Goal: Complete application form: Complete application form

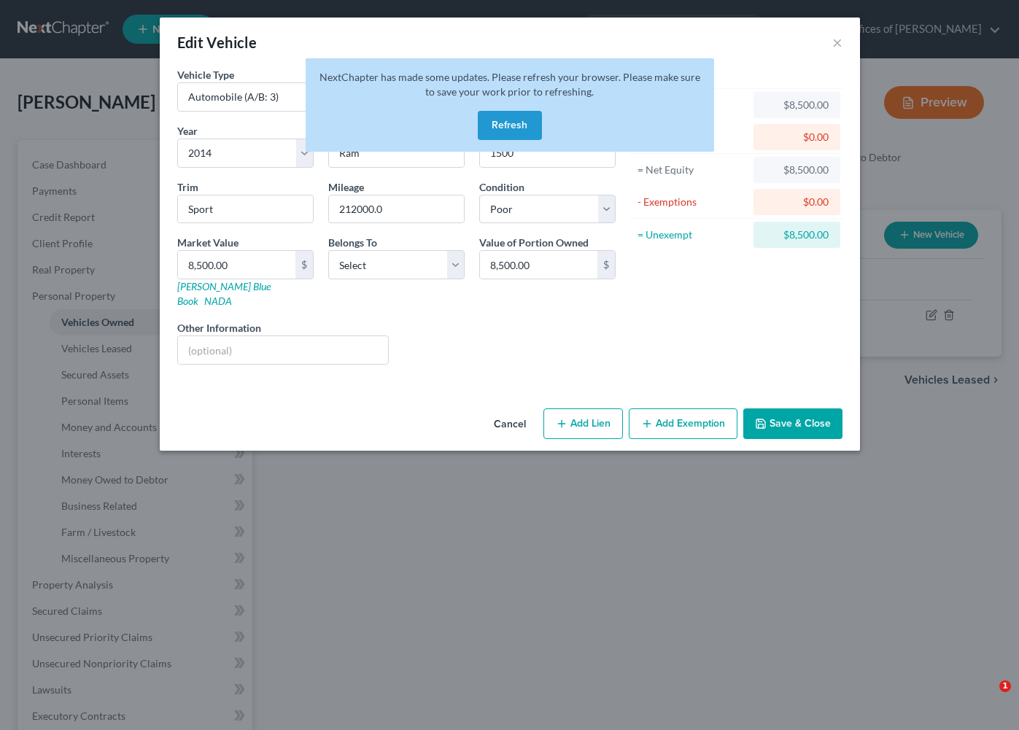
select select "0"
select select "12"
select select "4"
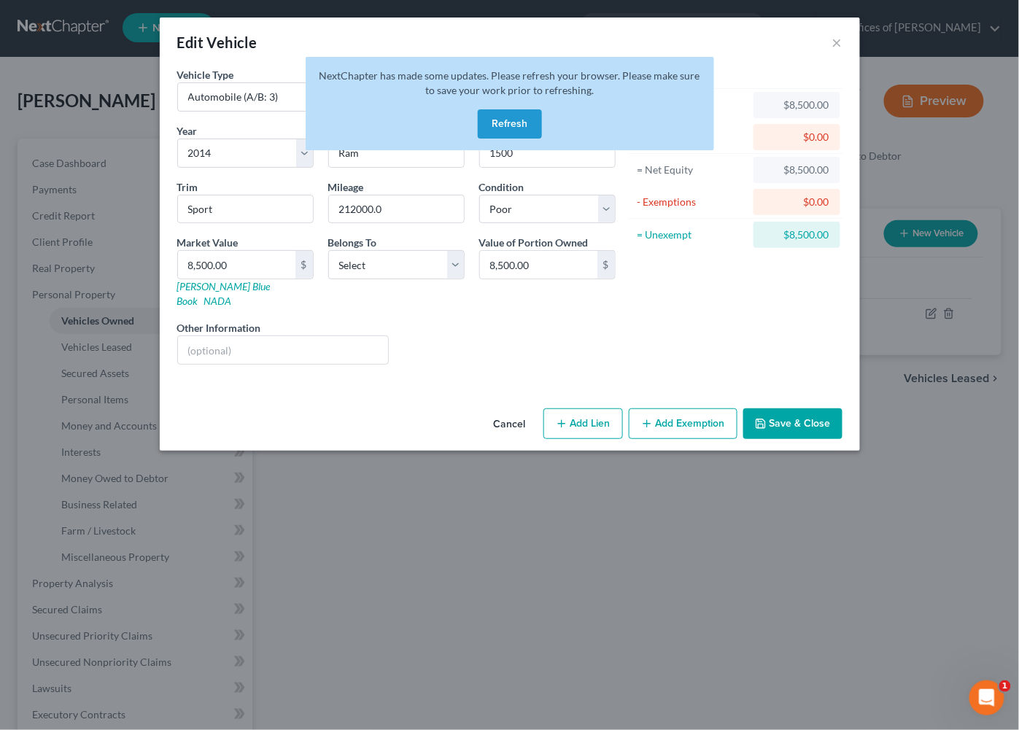
click at [805, 411] on button "Save & Close" at bounding box center [792, 423] width 99 height 31
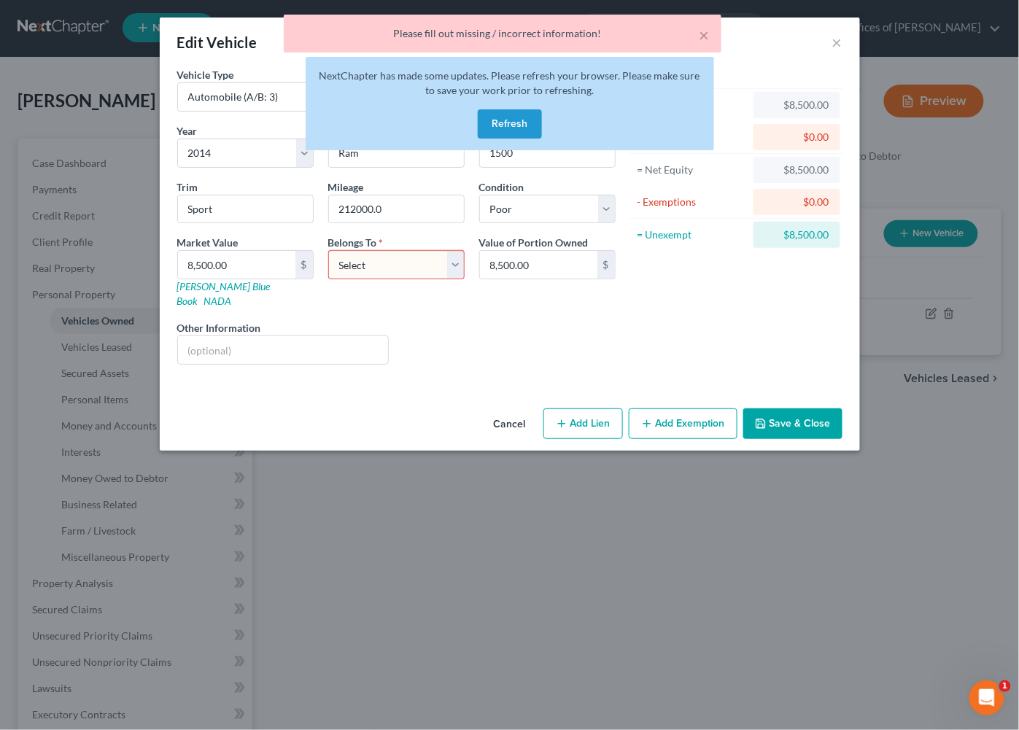
click at [493, 109] on button "Refresh" at bounding box center [510, 123] width 64 height 29
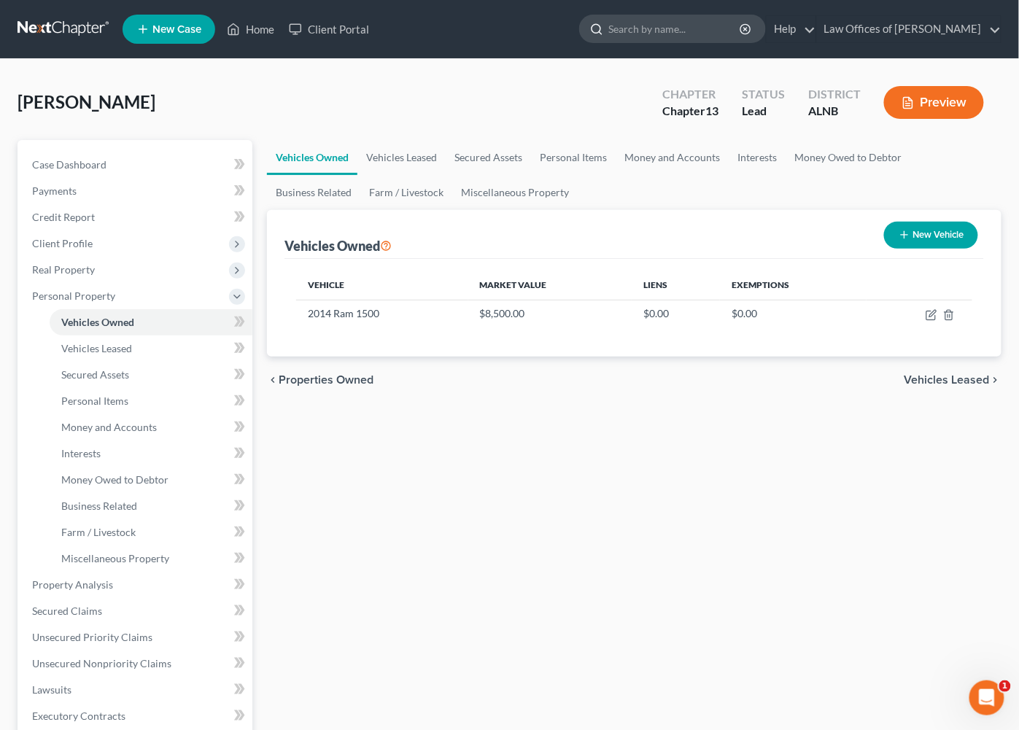
click at [683, 28] on input "search" at bounding box center [674, 28] width 133 height 27
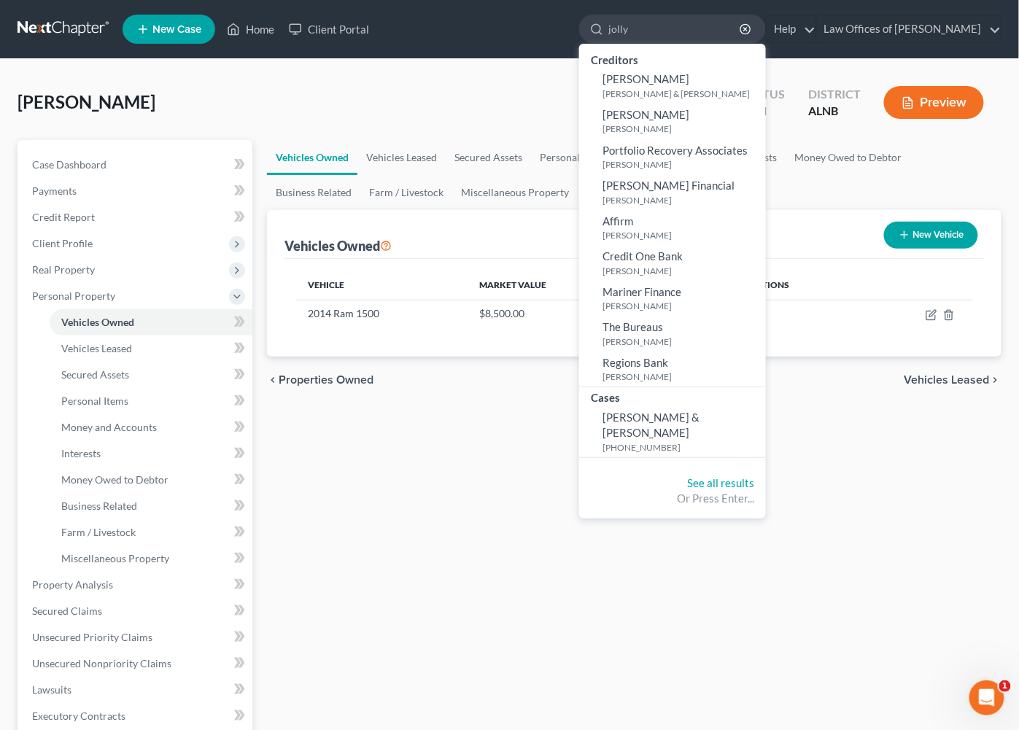
type input "jolly"
drag, startPoint x: 660, startPoint y: 62, endPoint x: 644, endPoint y: 411, distance: 349.7
click at [645, 411] on span "Jolley, Todd & Patricia" at bounding box center [650, 425] width 97 height 28
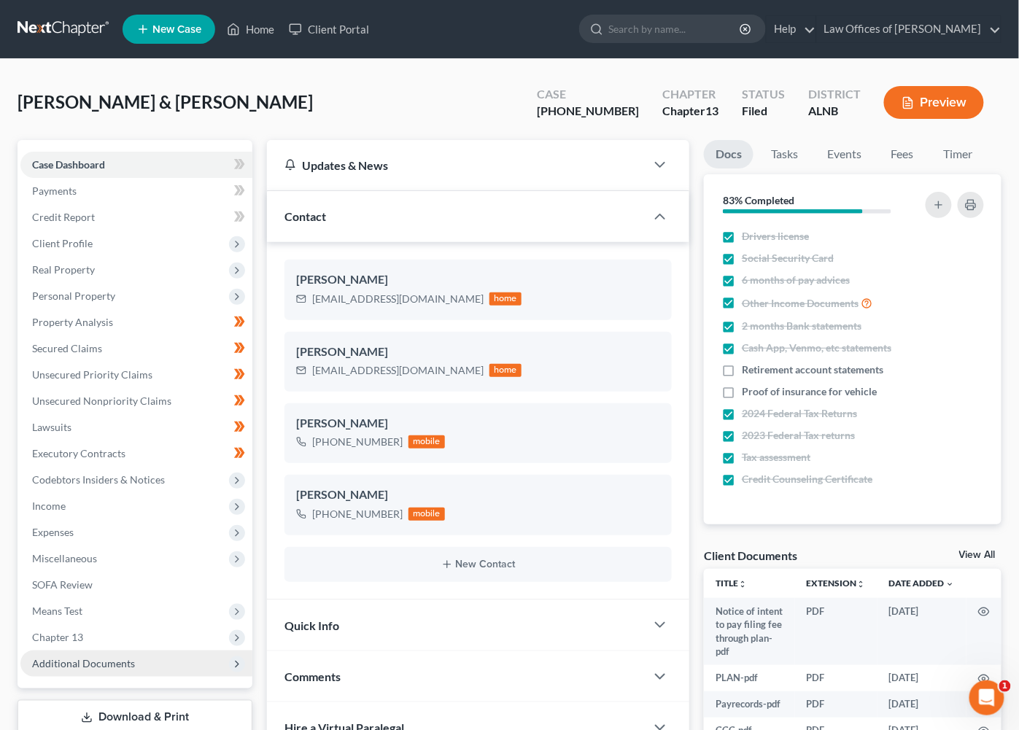
click at [101, 655] on span "Additional Documents" at bounding box center [136, 664] width 232 height 26
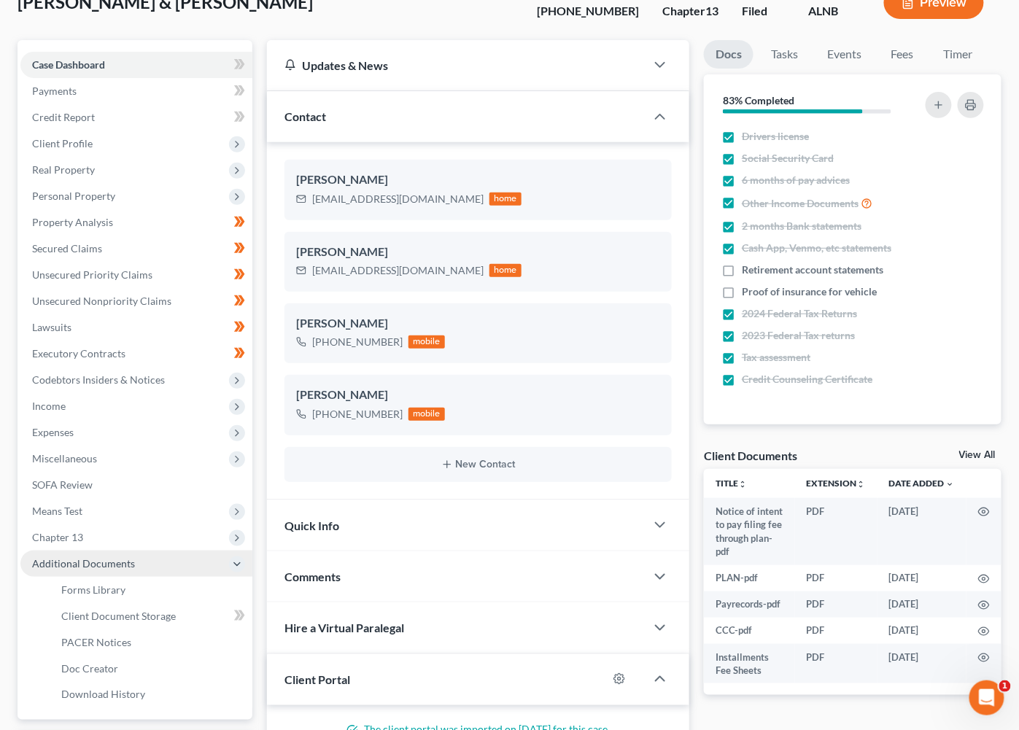
scroll to position [102, 0]
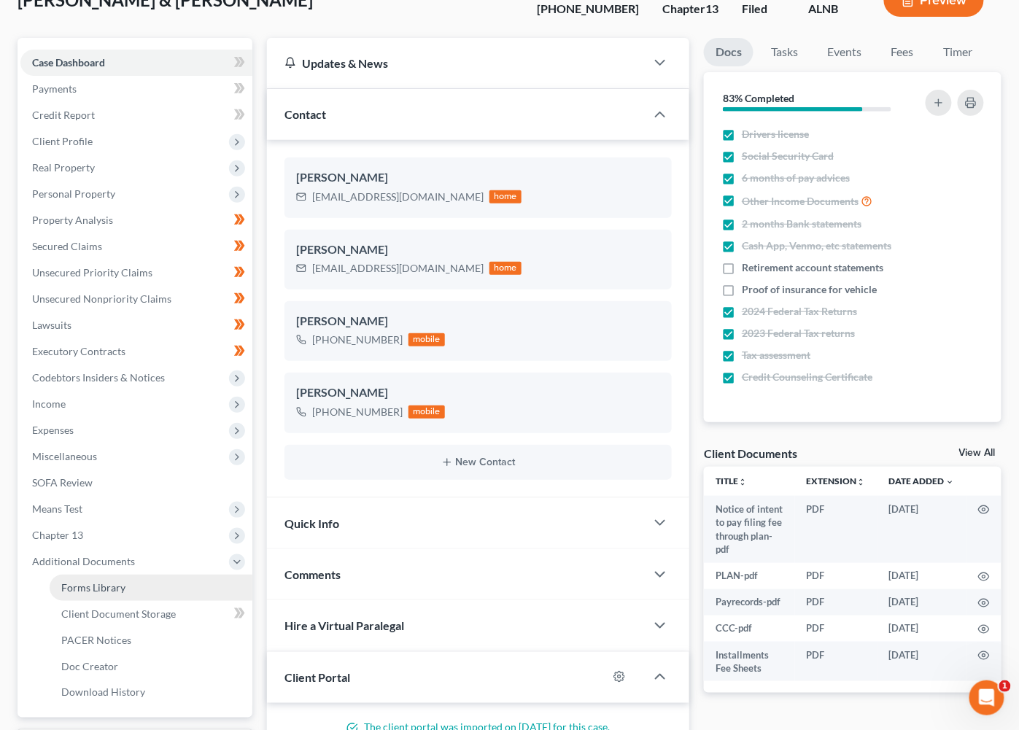
click at [98, 575] on link "Forms Library" at bounding box center [151, 588] width 203 height 26
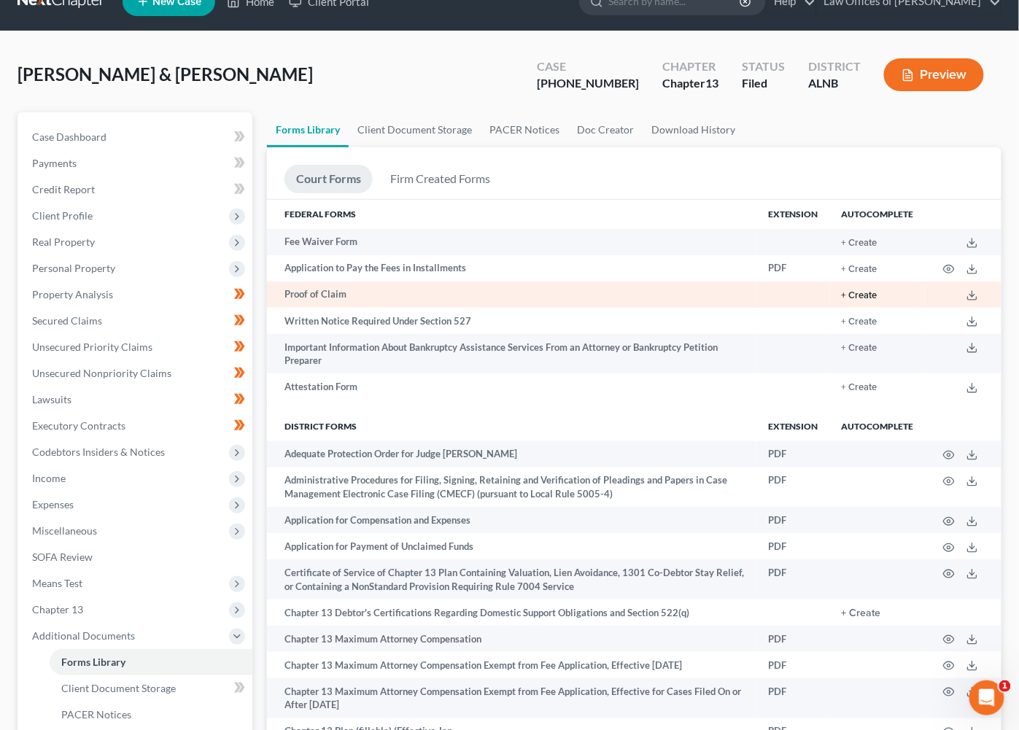
scroll to position [28, 0]
click at [856, 293] on button "+ Create" at bounding box center [860, 295] width 36 height 9
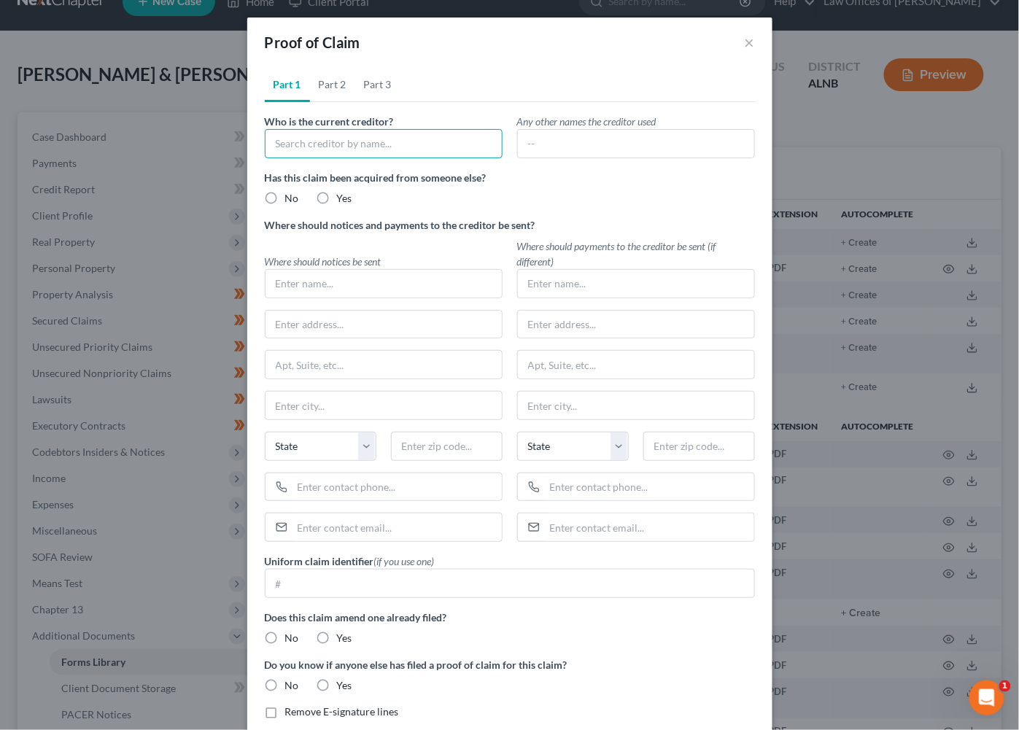
click at [361, 150] on input "text" at bounding box center [384, 143] width 238 height 29
type input "JP Morgan Chase N.A"
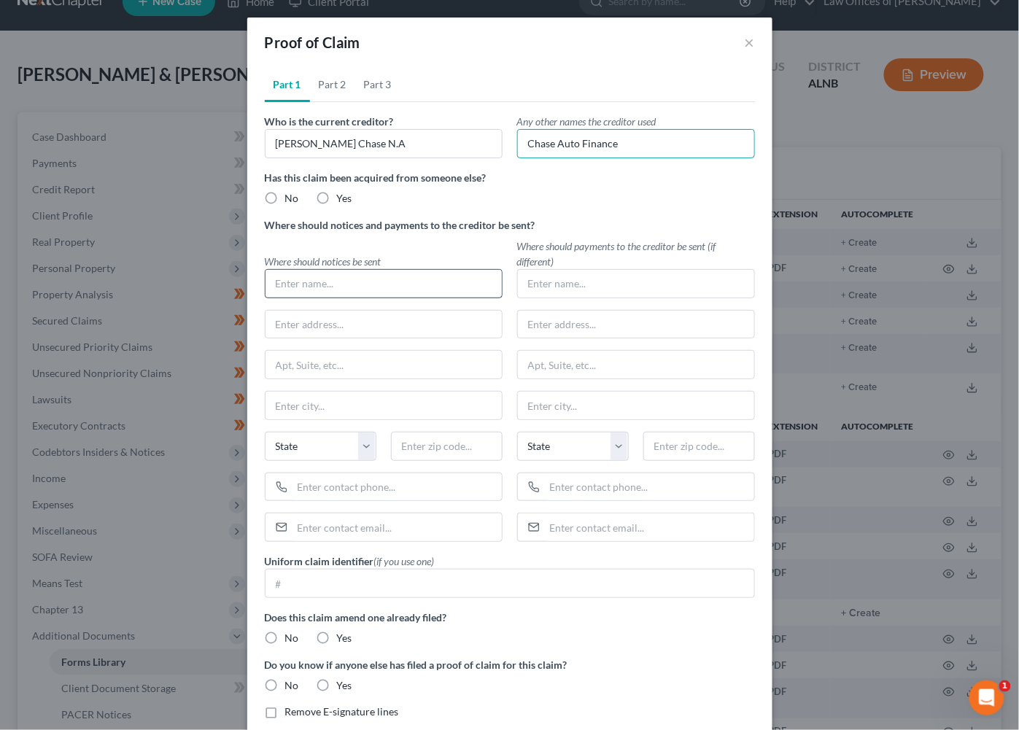
type input "Chase Auto Finance"
click at [326, 140] on input "JP Morgan Chase N.A" at bounding box center [384, 143] width 238 height 29
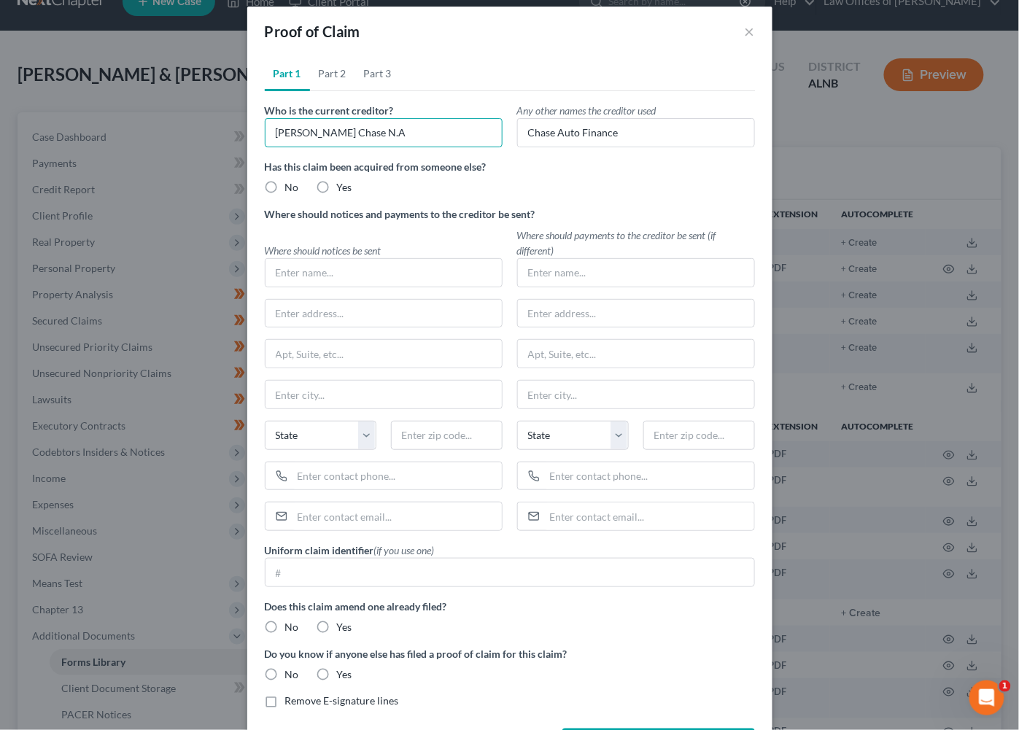
scroll to position [12, 0]
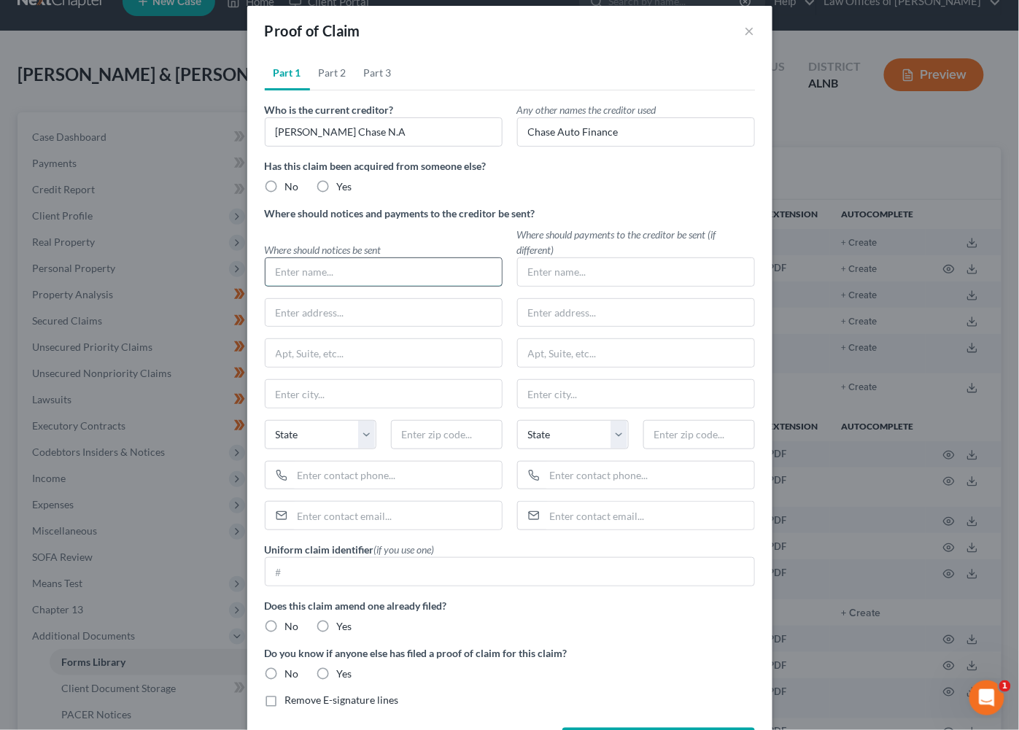
click at [333, 276] on input "text" at bounding box center [383, 272] width 236 height 28
paste input "JP Morgan Chase N.A"
type input "JP Morgan Chase N.A"
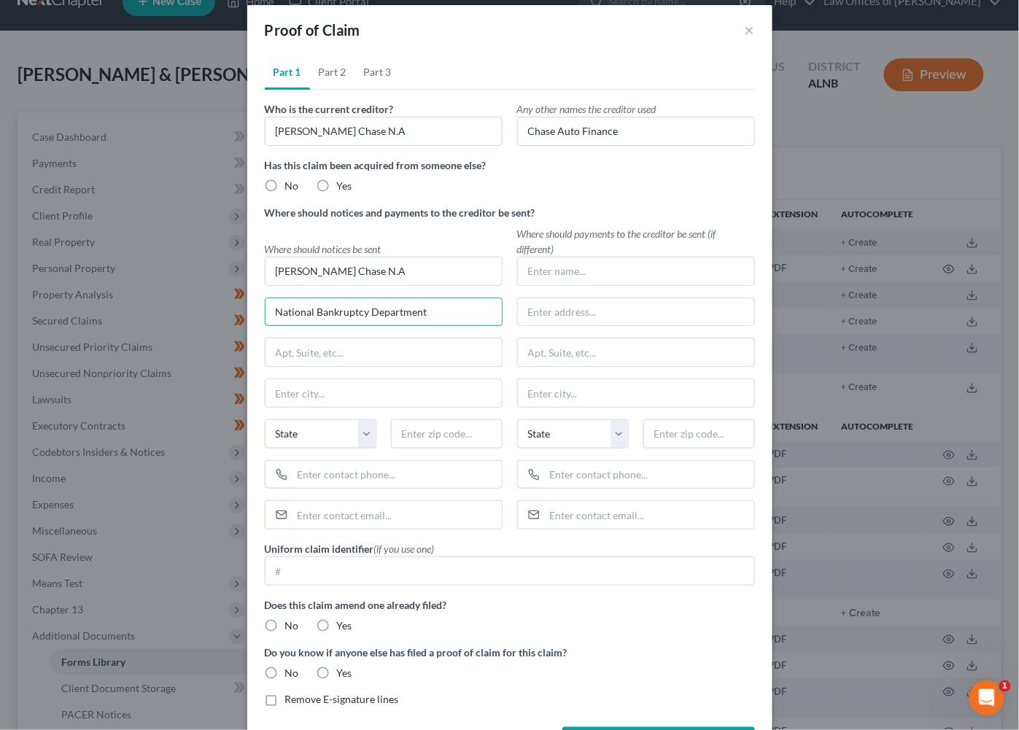
type input "National Bankruptcy Department"
paste input "P.O. Box 29505 AZ1-5757"
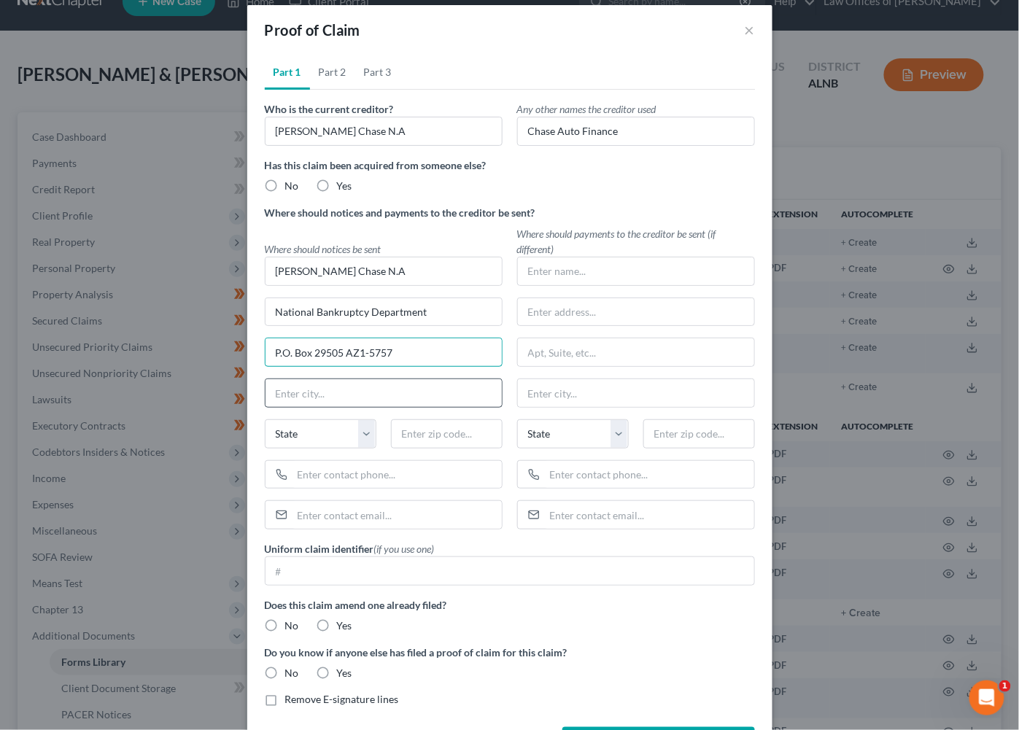
type input "P.O. Box 29505 AZ1-5757"
click at [430, 449] on div "State AL AK AR AZ CA CO CT DE DC FL GA GU HI ID IL IN IA KS KY LA ME MD MA MI M…" at bounding box center [383, 439] width 252 height 41
type input "85038"
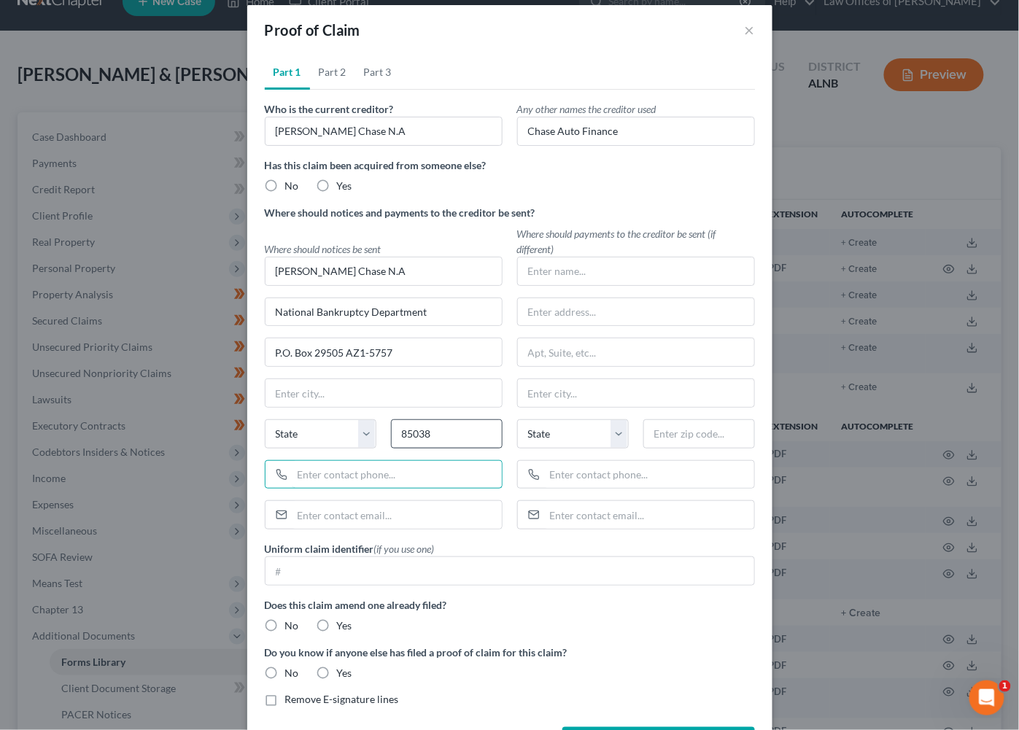
type input "Phoenix"
select select "3"
click at [333, 264] on input "JP Morgan Chase N.A" at bounding box center [383, 271] width 236 height 28
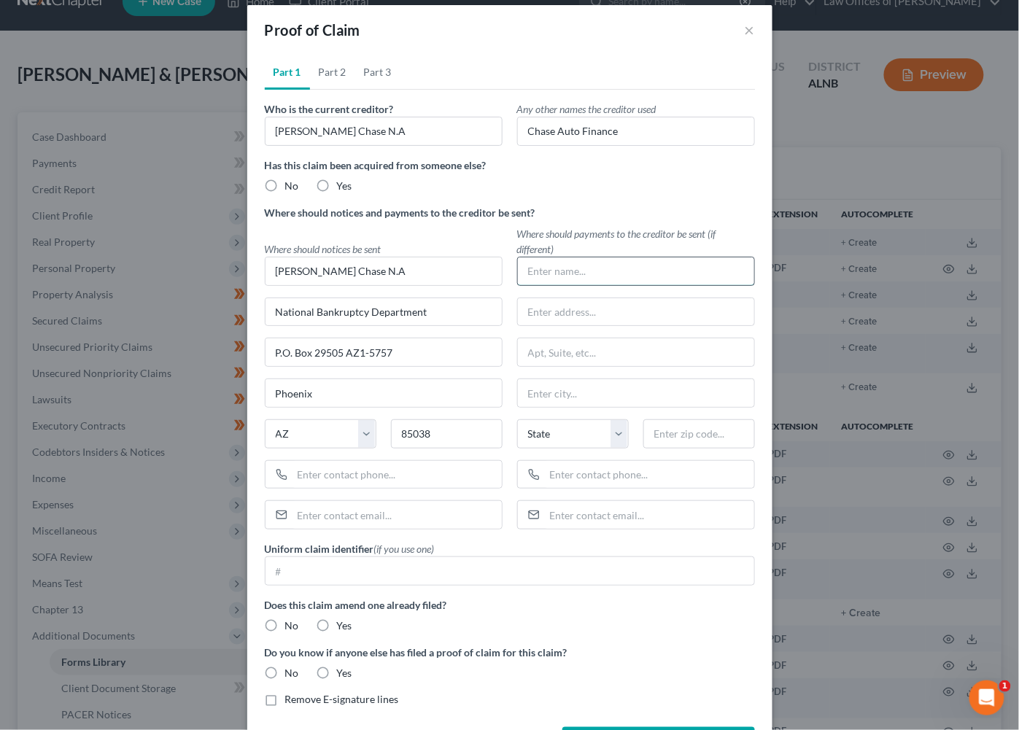
scroll to position [12, 0]
paste input "JP Morgan Chase N.A"
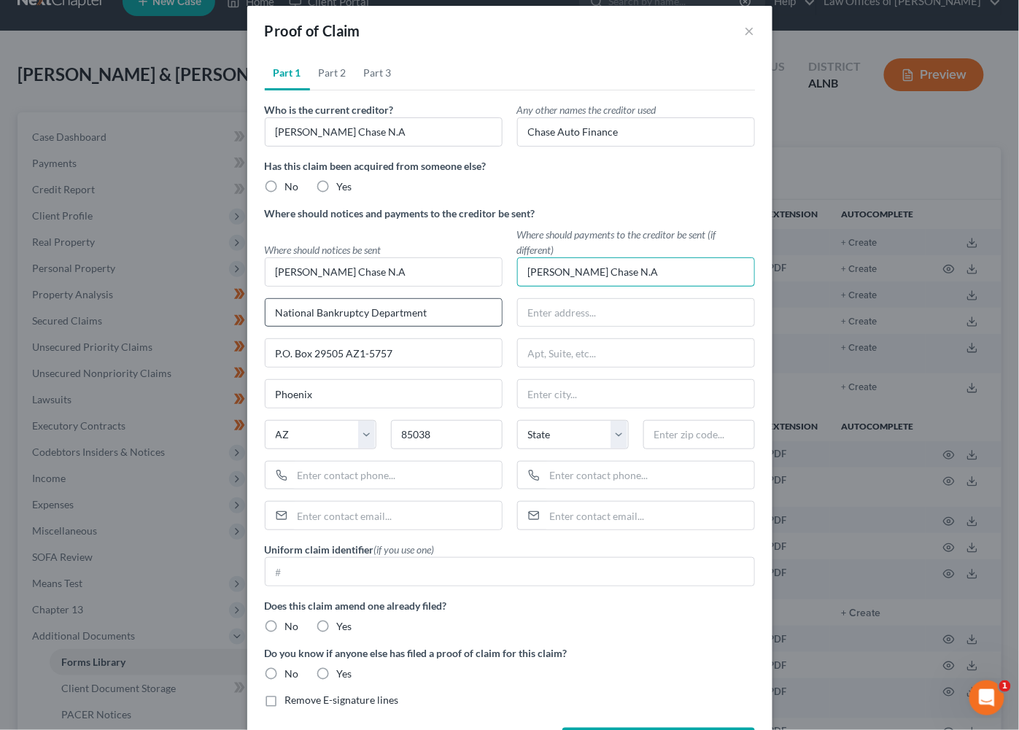
type input "JP Morgan Chase N.A"
click at [405, 311] on input "National Bankruptcy Department" at bounding box center [383, 313] width 236 height 28
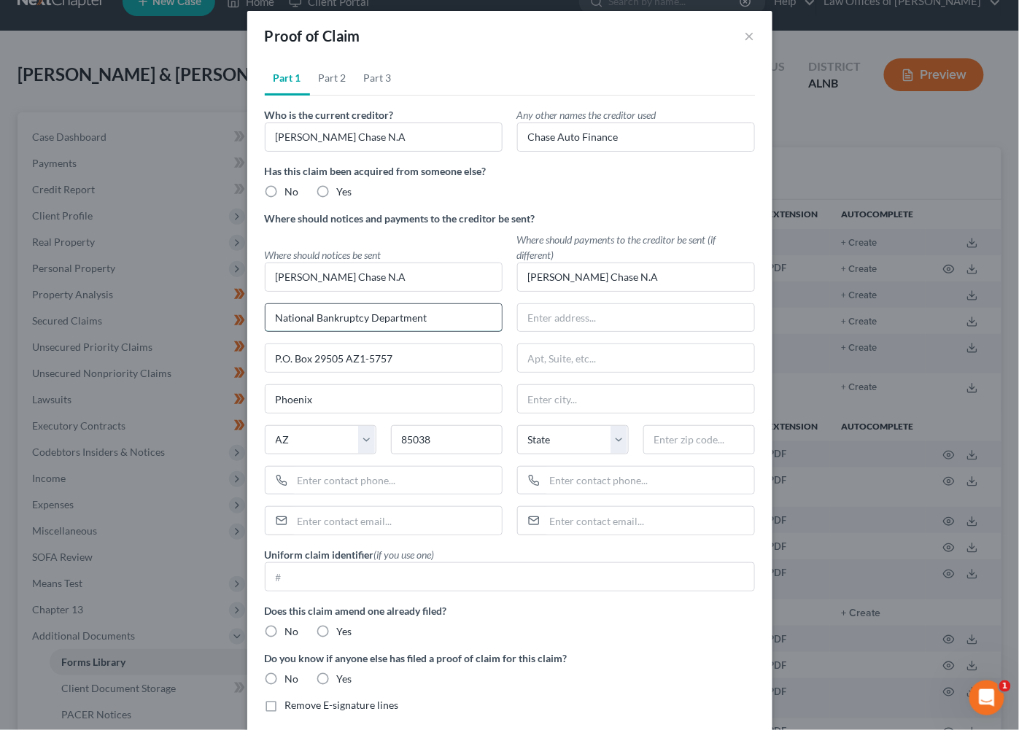
scroll to position [8, 0]
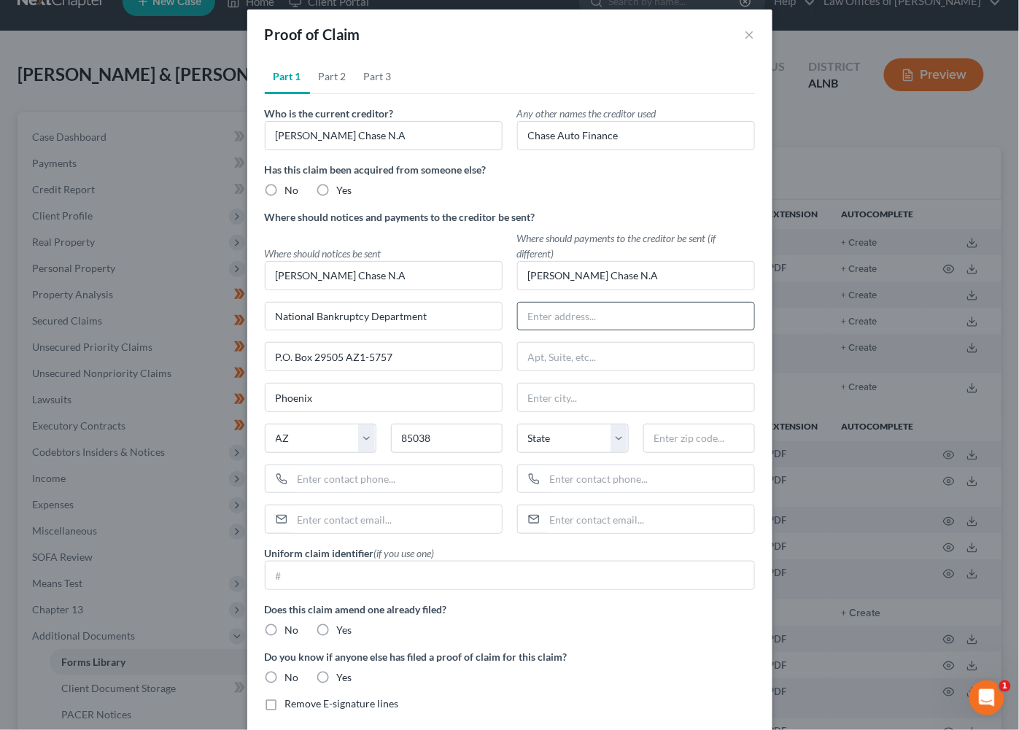
paste input "National Bankruptcy Department"
type input "National Bankruptcy Department"
click at [591, 359] on input "text" at bounding box center [636, 357] width 236 height 28
paste input "P.O. Box 901032"
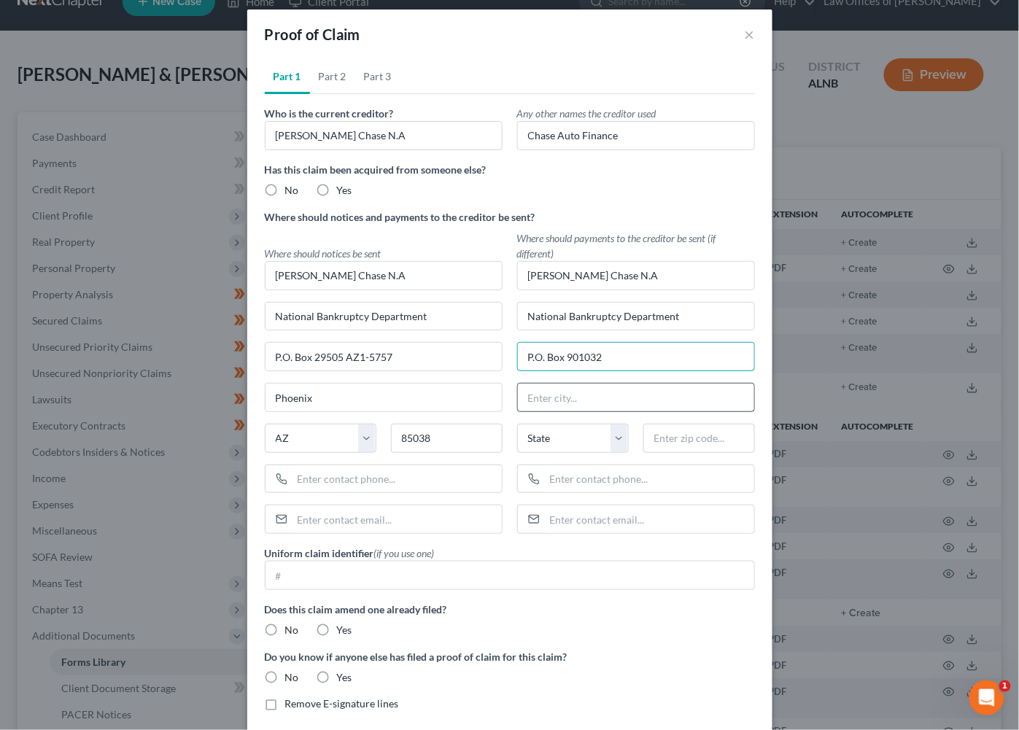
type input "P.O. Box 901032"
type input "76101"
type input "Fort Worth"
select select "45"
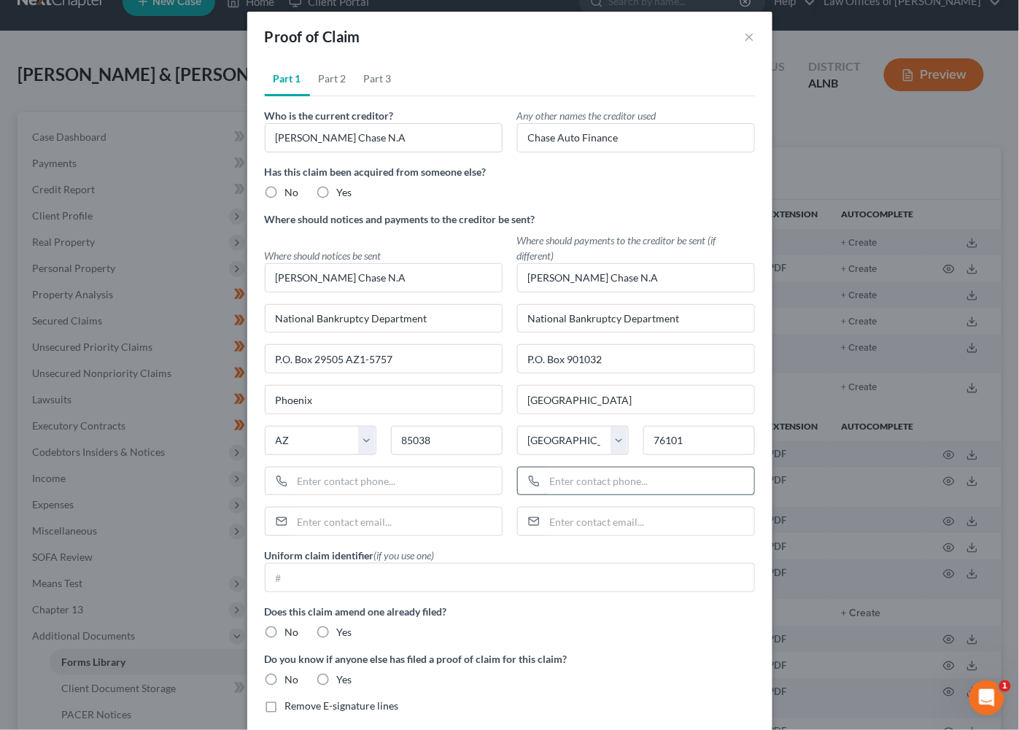
paste input "866-300-5157"
type input "866-300-5157"
click at [308, 486] on input "text" at bounding box center [396, 481] width 209 height 28
paste input "866-300-5157"
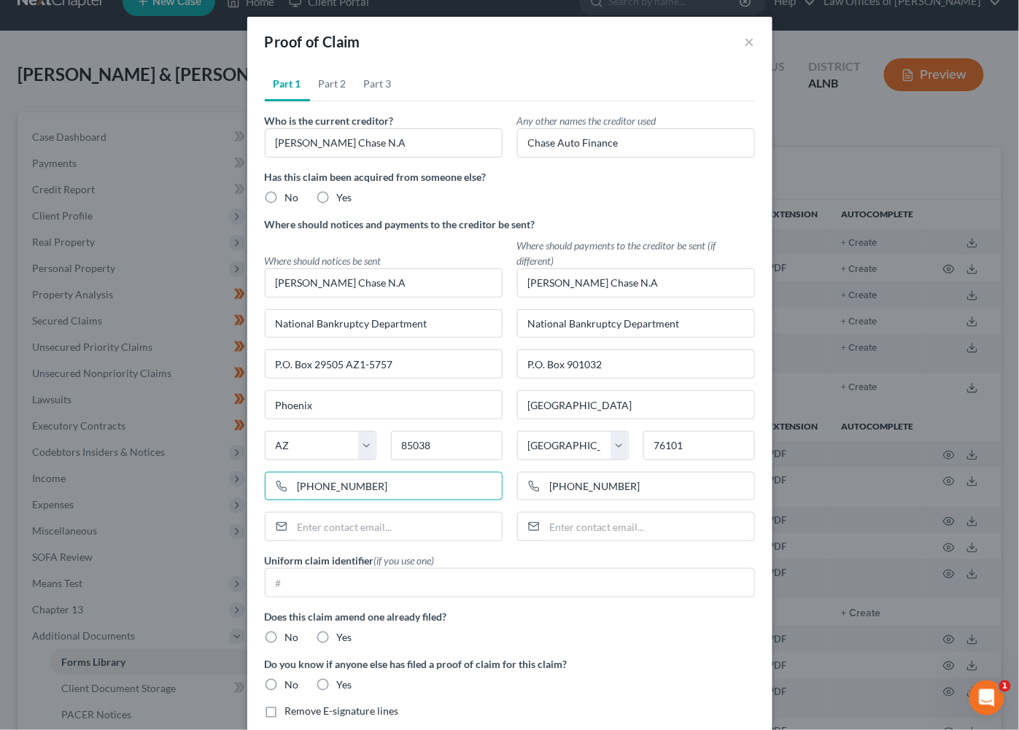
type input "866-300-5157"
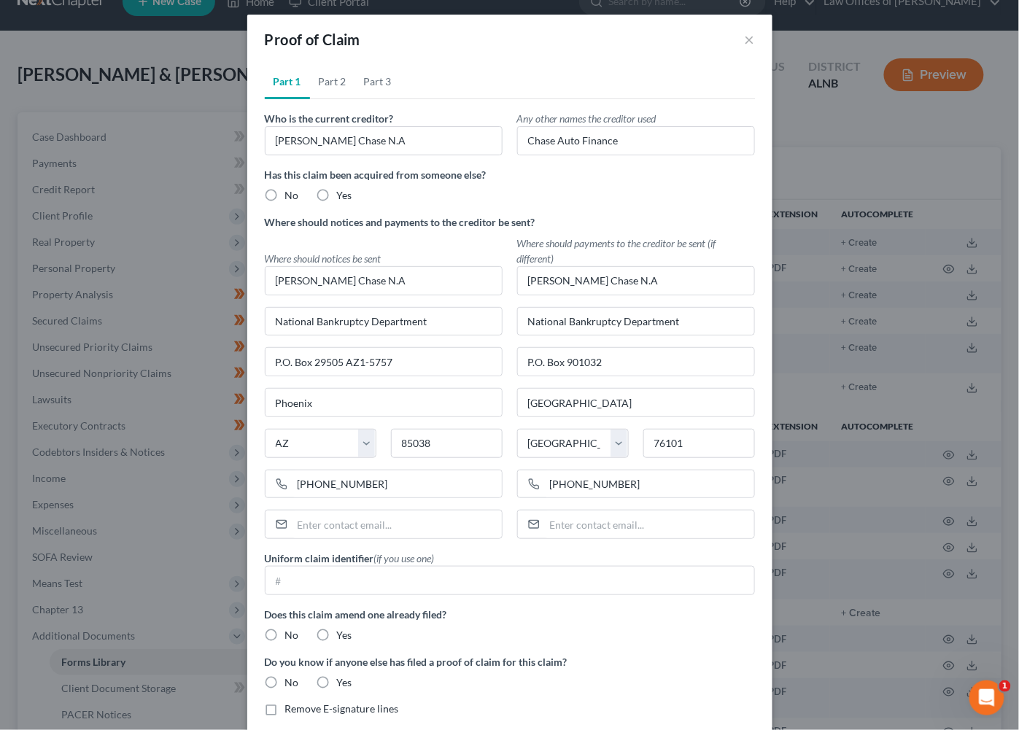
click at [284, 632] on div "No" at bounding box center [282, 635] width 34 height 15
click at [285, 630] on label "No" at bounding box center [292, 635] width 14 height 15
click at [291, 630] on input "No" at bounding box center [295, 632] width 9 height 9
radio input "true"
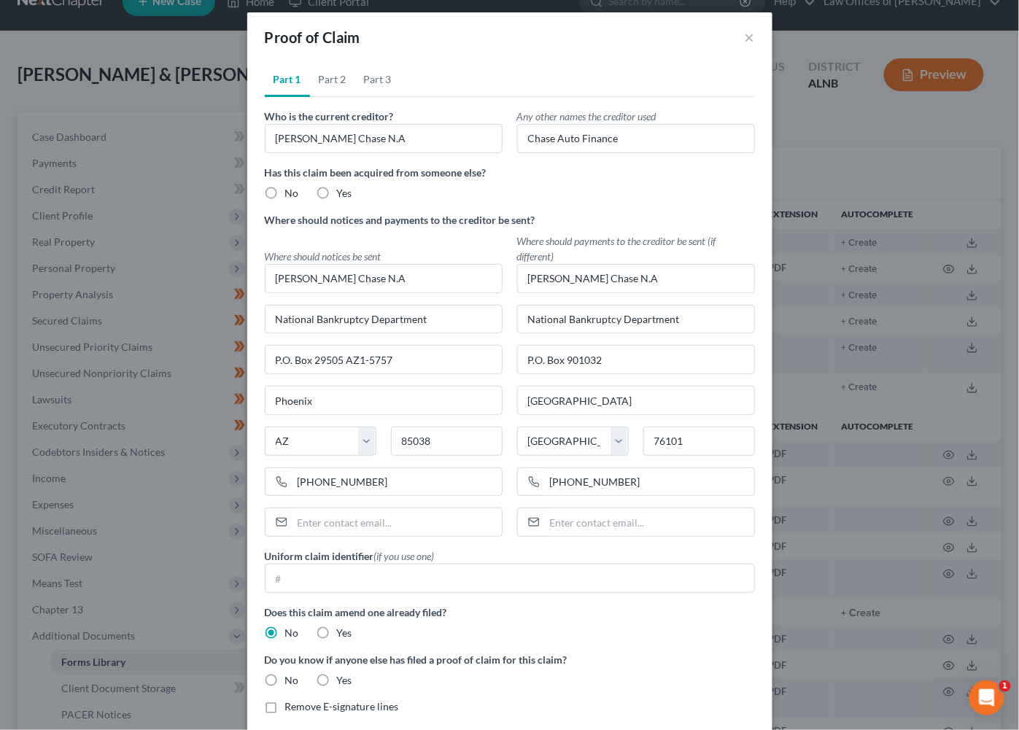
click at [285, 677] on label "No" at bounding box center [292, 680] width 14 height 15
click at [291, 677] on input "No" at bounding box center [295, 677] width 9 height 9
radio input "true"
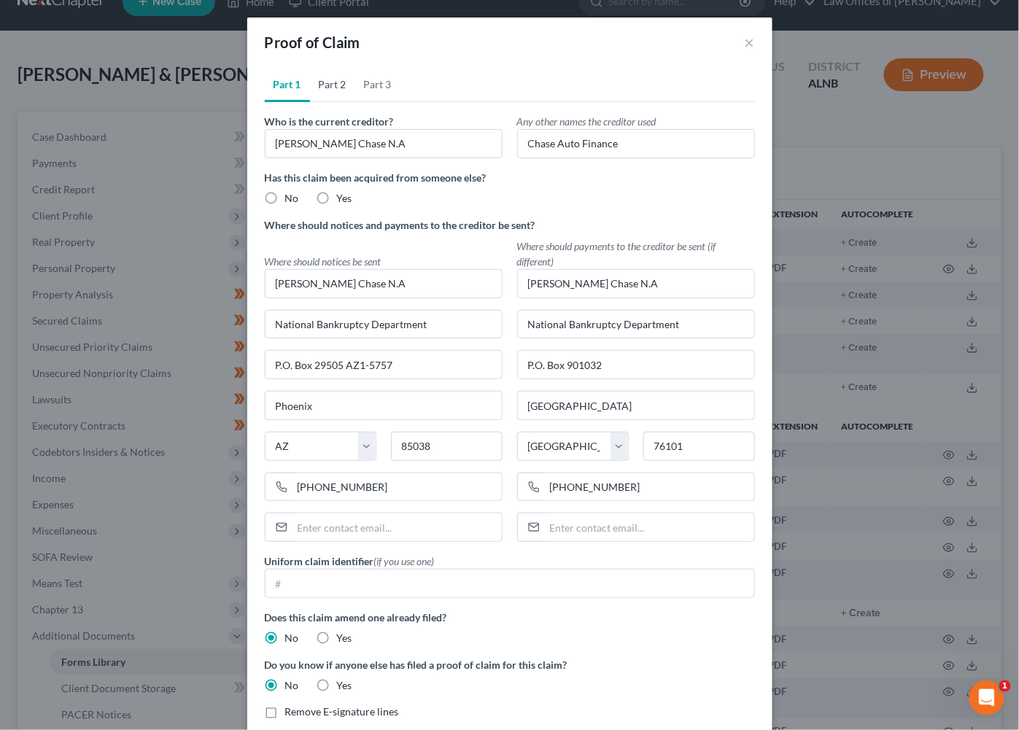
scroll to position [0, 0]
click at [338, 81] on link "Part 2" at bounding box center [332, 84] width 45 height 35
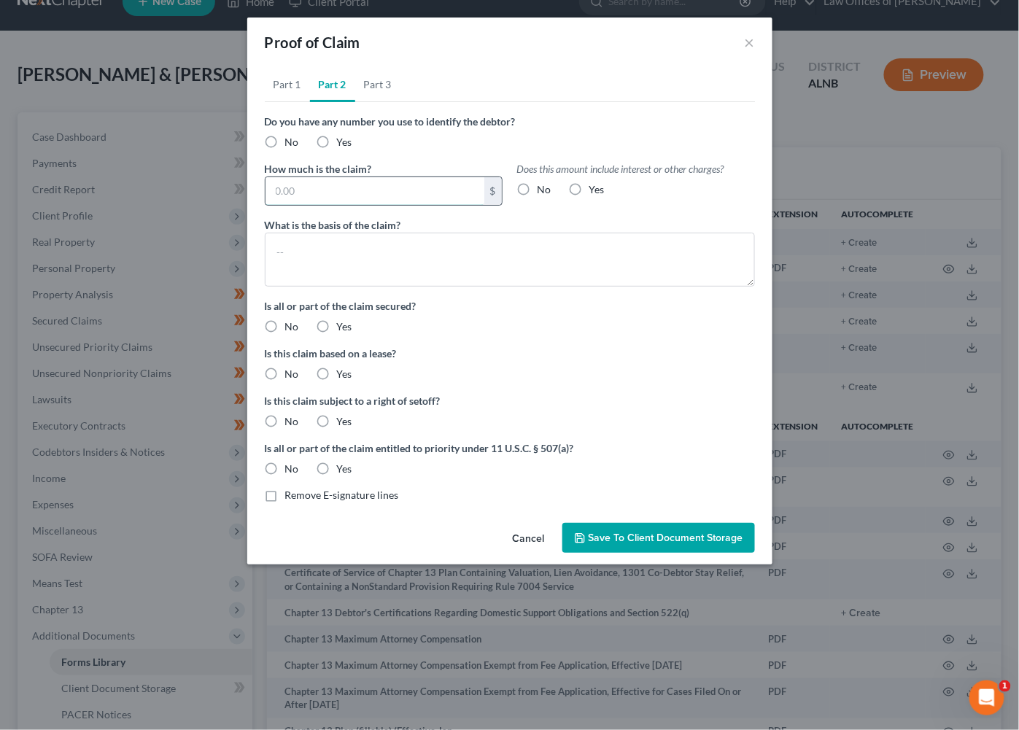
click at [329, 183] on input "text" at bounding box center [374, 191] width 219 height 28
click at [325, 186] on input "text" at bounding box center [374, 191] width 219 height 28
type input "44,114.48"
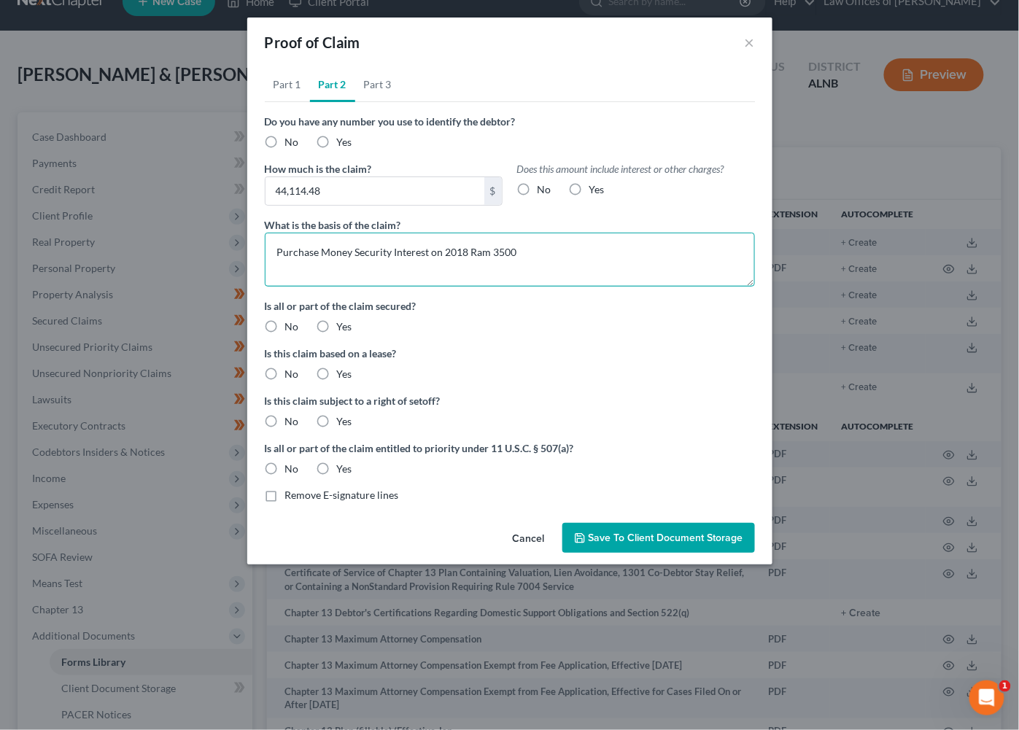
type textarea "Purchase Money Security Interest on 2018 Ram 3500"
click at [337, 319] on label "Yes" at bounding box center [344, 326] width 15 height 15
click at [343, 319] on input "Yes" at bounding box center [347, 323] width 9 height 9
radio input "true"
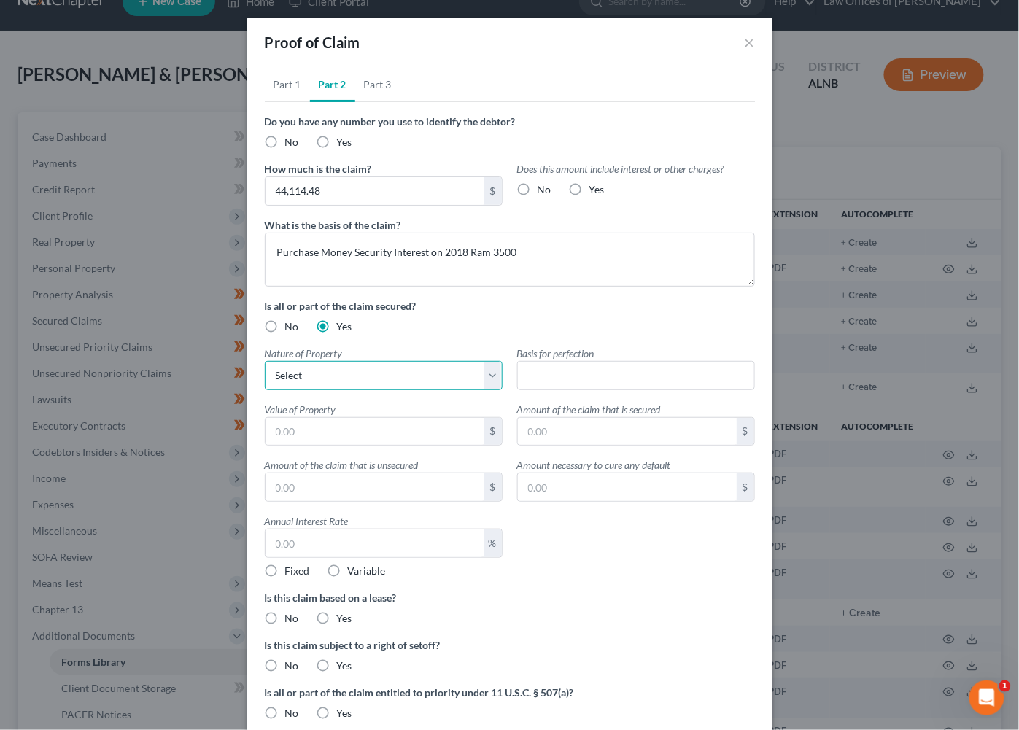
select select "1"
click at [352, 431] on input "text" at bounding box center [374, 432] width 219 height 28
type input "43,000"
click at [564, 424] on input "text" at bounding box center [627, 432] width 219 height 28
type input "44,114.48"
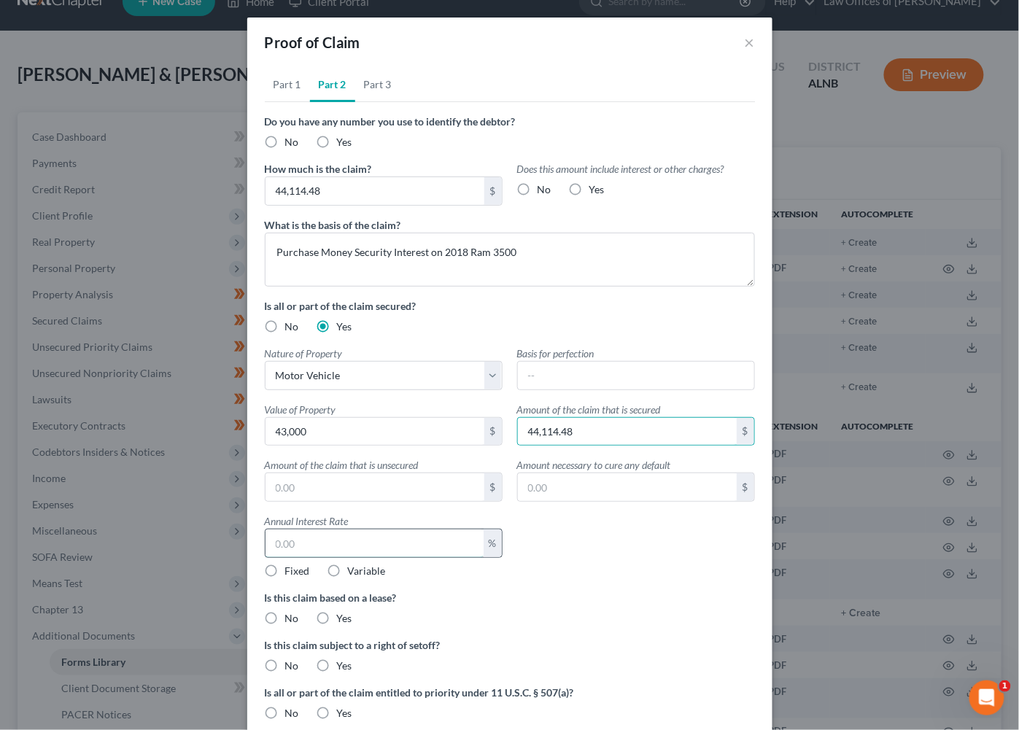
click at [314, 546] on input "text" at bounding box center [374, 543] width 218 height 28
type input "5.25"
click at [285, 611] on label "No" at bounding box center [292, 618] width 14 height 15
click at [291, 611] on input "No" at bounding box center [295, 615] width 9 height 9
radio input "true"
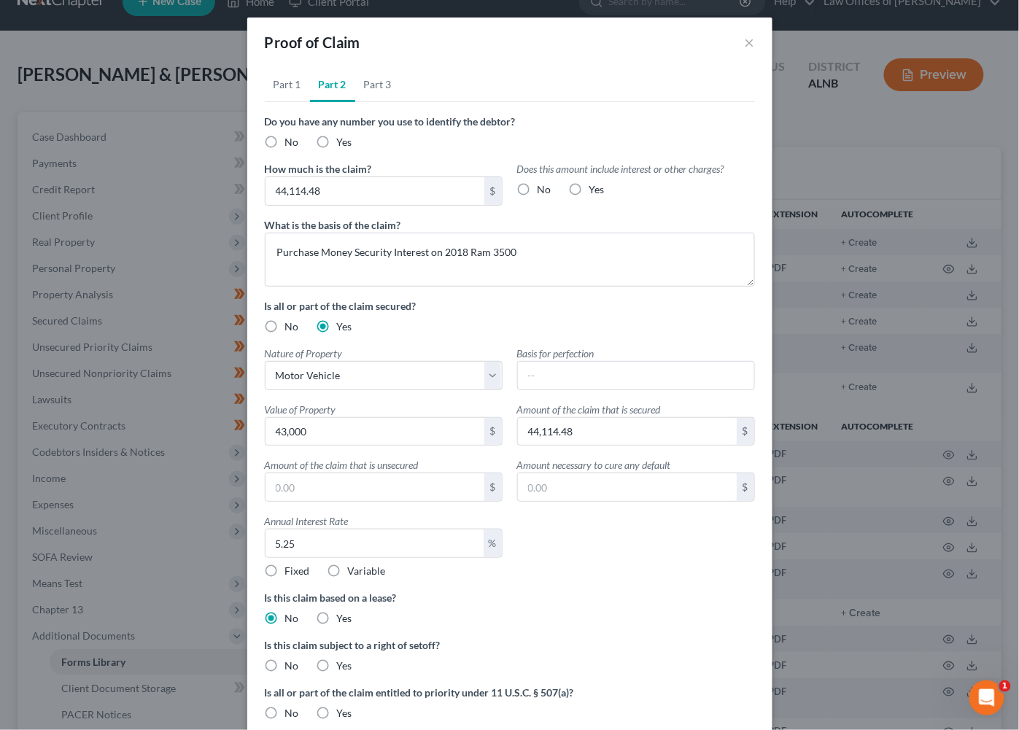
click at [285, 659] on label "No" at bounding box center [292, 666] width 14 height 15
click at [291, 659] on input "No" at bounding box center [295, 663] width 9 height 9
radio input "true"
click at [285, 706] on label "No" at bounding box center [292, 713] width 14 height 15
click at [291, 706] on input "No" at bounding box center [295, 710] width 9 height 9
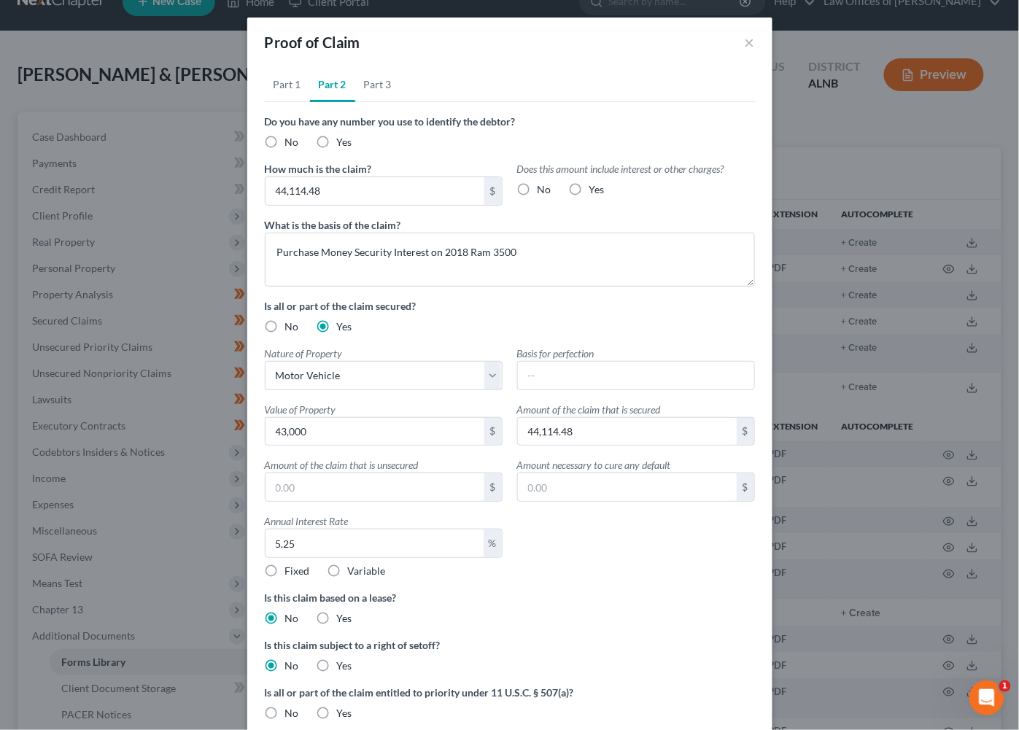
radio input "true"
click at [373, 85] on link "Part 3" at bounding box center [377, 84] width 45 height 35
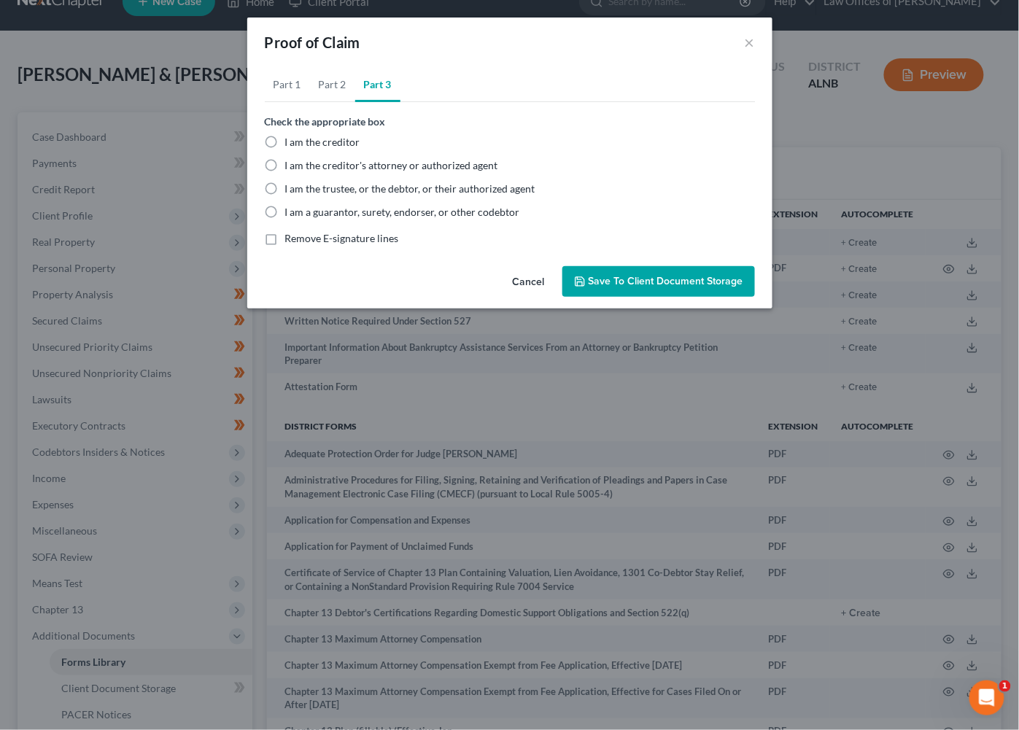
click at [293, 182] on span "I am the trustee, or the debtor, or their authorized agent" at bounding box center [410, 188] width 250 height 12
click at [293, 182] on input "I am the trustee, or the debtor, or their authorized agent" at bounding box center [295, 186] width 9 height 9
radio input "true"
click at [652, 276] on span "Save to Client Document Storage" at bounding box center [666, 281] width 155 height 12
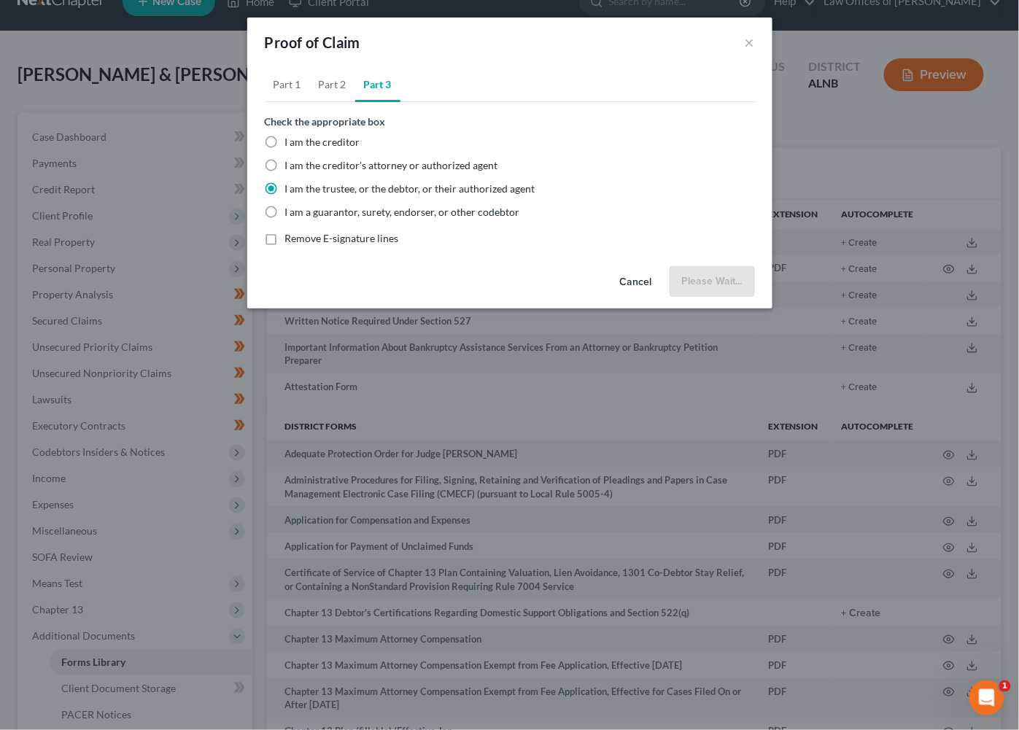
click at [619, 378] on div "Proof of Claim × Part 1 Part 2 Part 3 Who is the current creditor? JP Morgan Ch…" at bounding box center [509, 365] width 1019 height 730
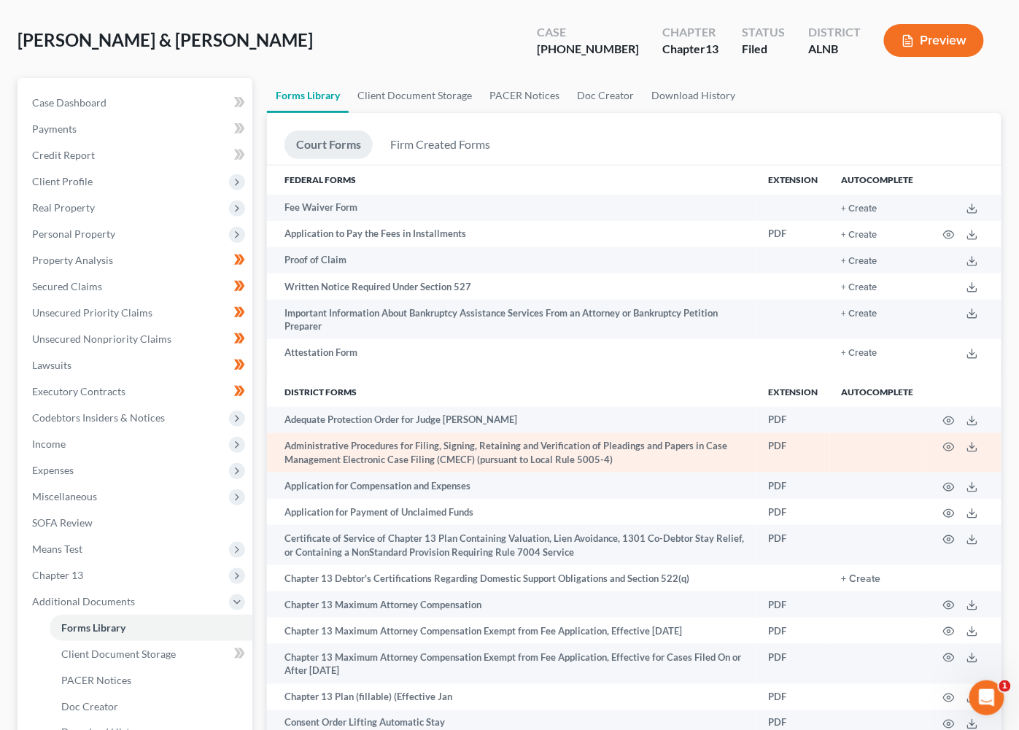
scroll to position [63, 0]
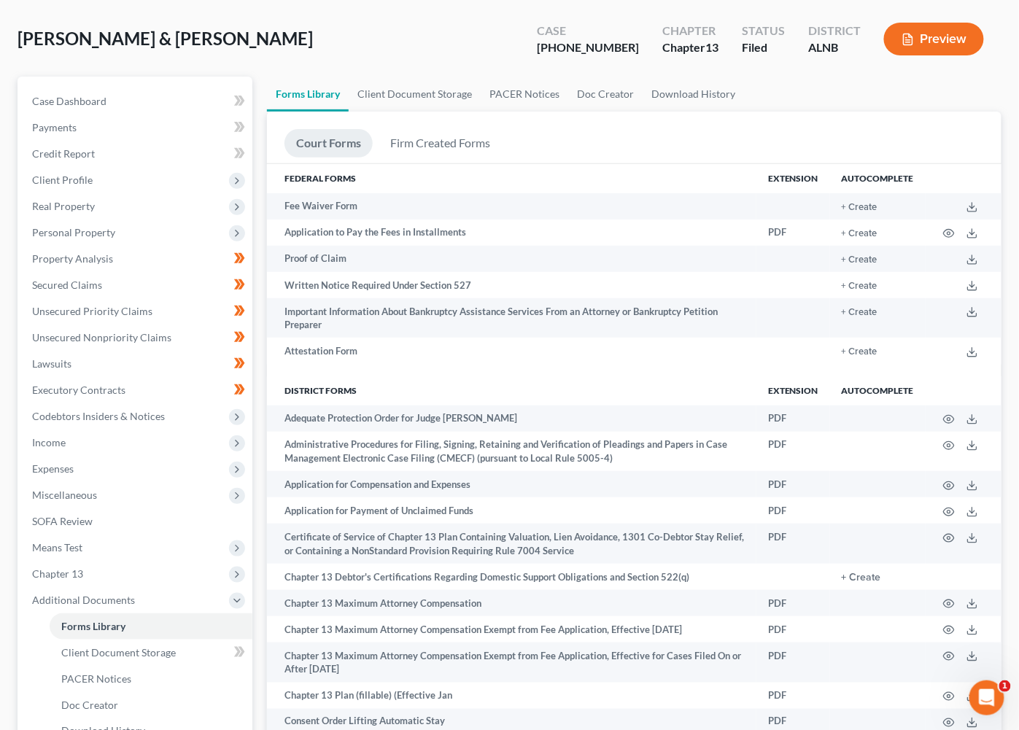
click at [93, 77] on div "Case Dashboard Payments Invoices Payments Payments Credit Report Client Profile…" at bounding box center [135, 417] width 235 height 680
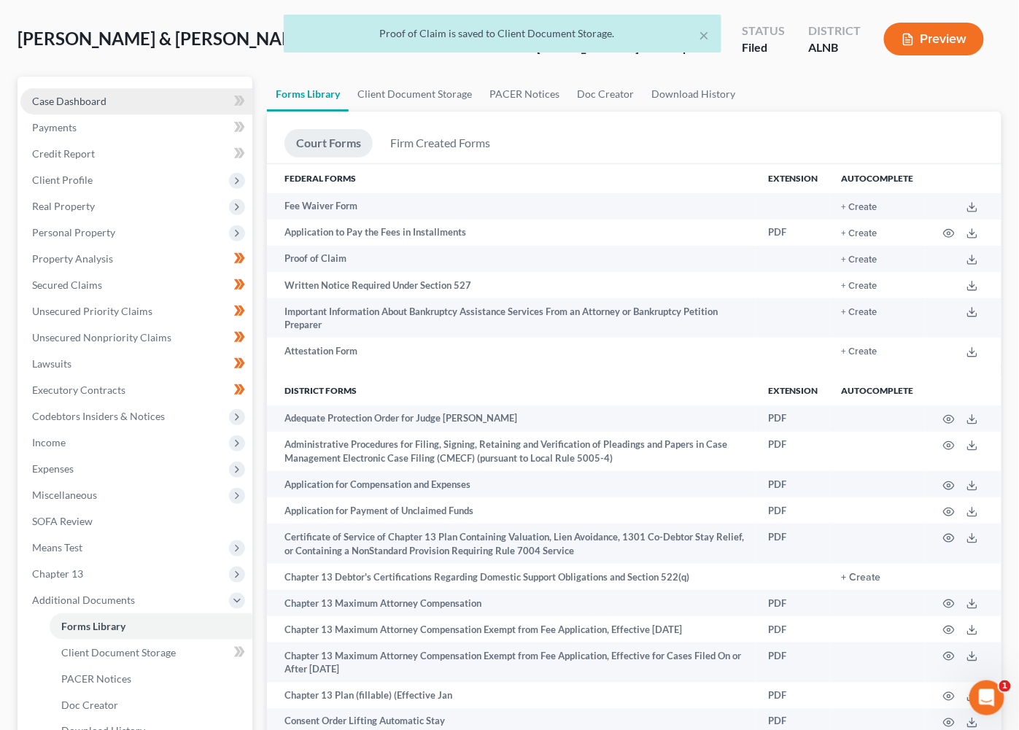
click at [66, 103] on span "Case Dashboard" at bounding box center [69, 101] width 74 height 12
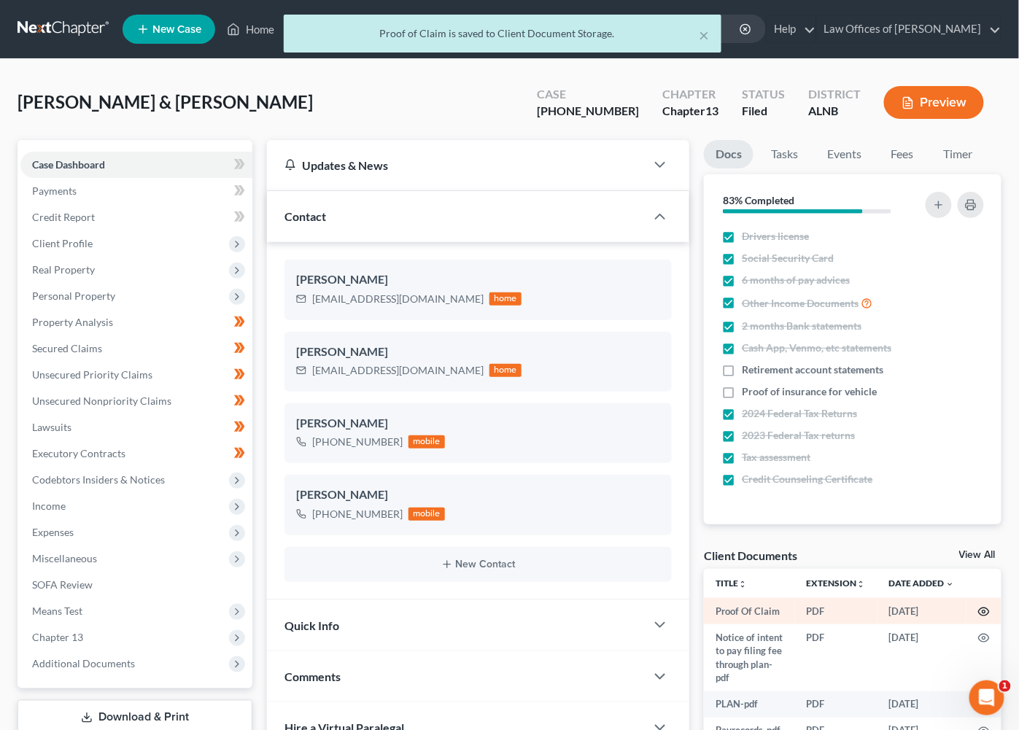
click at [980, 610] on icon "button" at bounding box center [984, 612] width 12 height 12
